Goal: Task Accomplishment & Management: Use online tool/utility

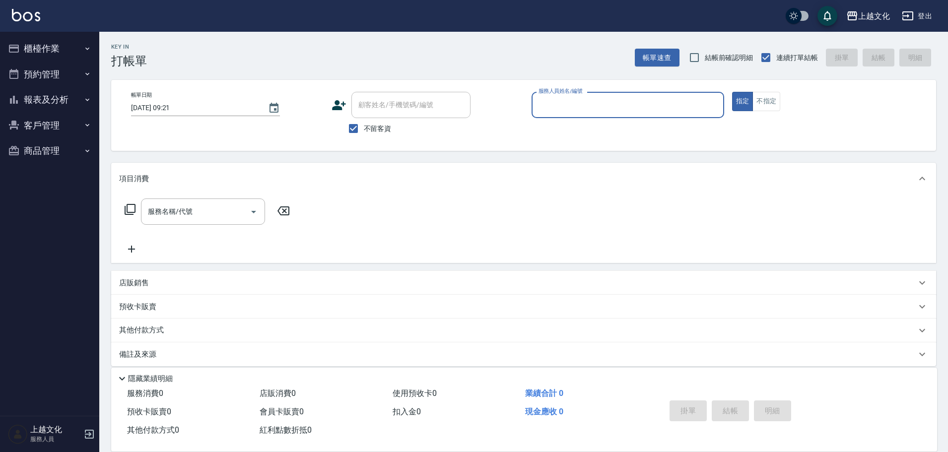
click at [43, 45] on button "櫃檯作業" at bounding box center [49, 49] width 91 height 26
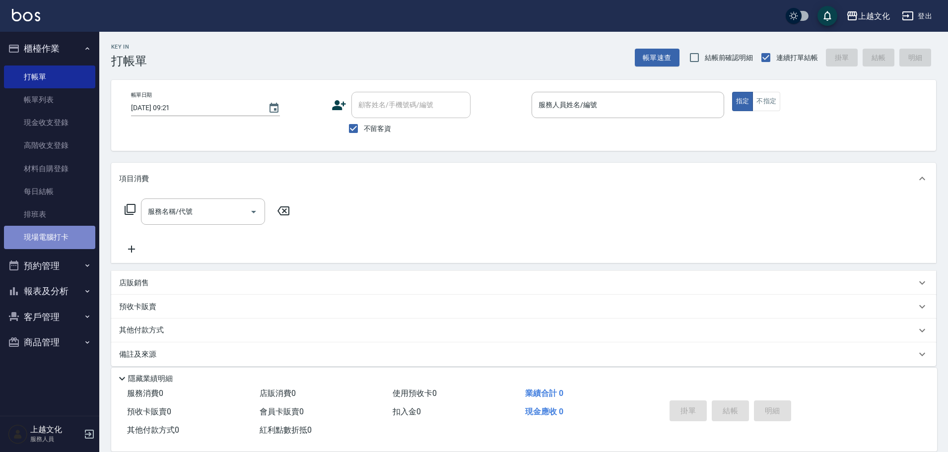
click at [71, 234] on link "現場電腦打卡" at bounding box center [49, 237] width 91 height 23
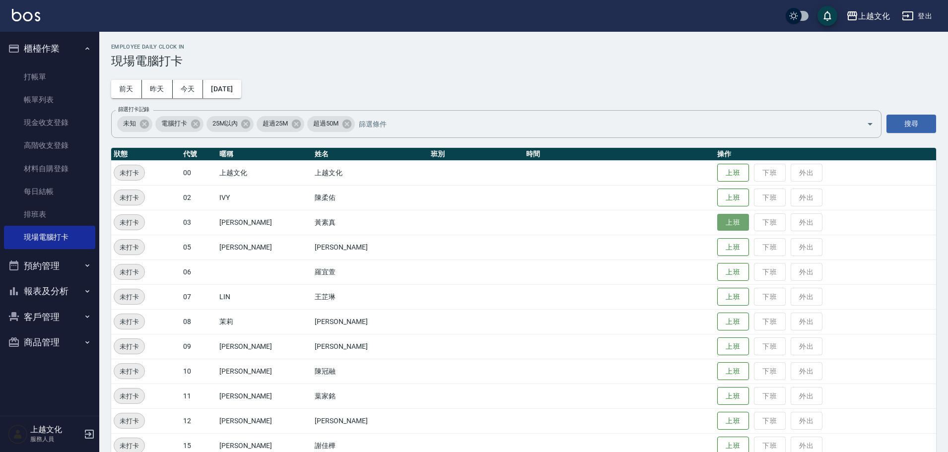
click at [726, 220] on button "上班" at bounding box center [733, 222] width 32 height 17
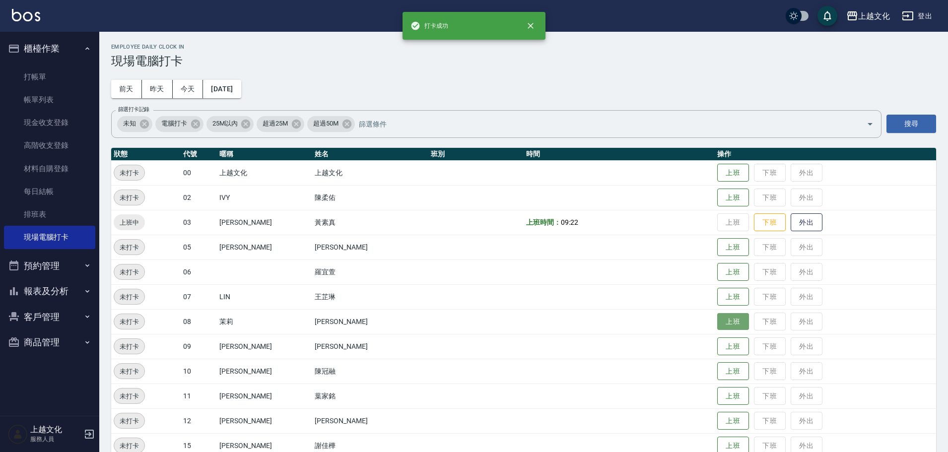
click at [725, 320] on button "上班" at bounding box center [733, 321] width 32 height 17
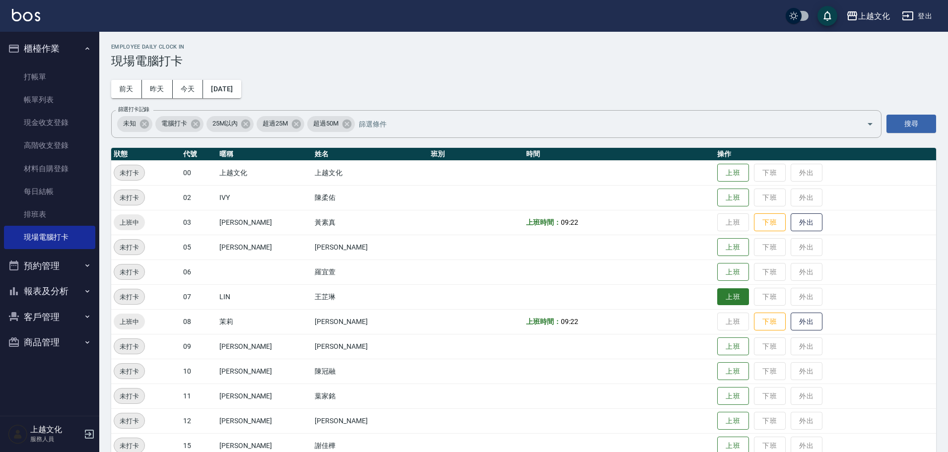
click at [719, 295] on button "上班" at bounding box center [733, 296] width 32 height 17
click at [718, 240] on button "上班" at bounding box center [733, 247] width 32 height 17
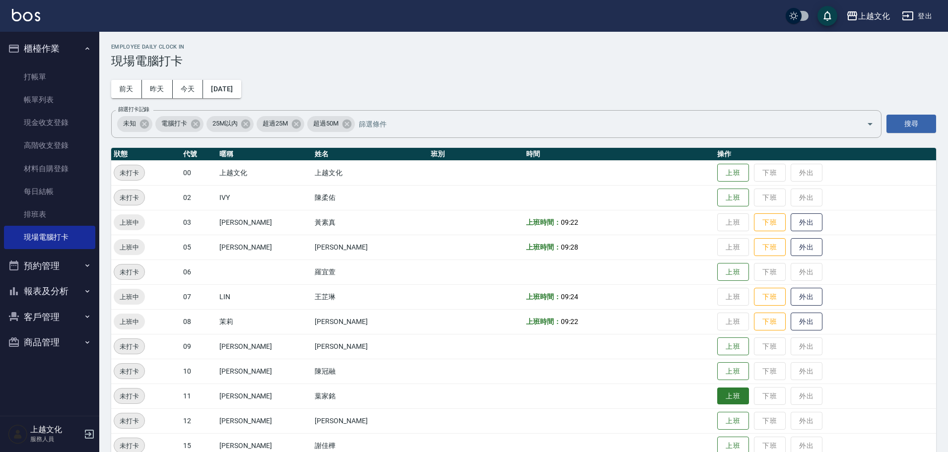
click at [722, 399] on button "上班" at bounding box center [733, 396] width 32 height 17
